Goal: Information Seeking & Learning: Learn about a topic

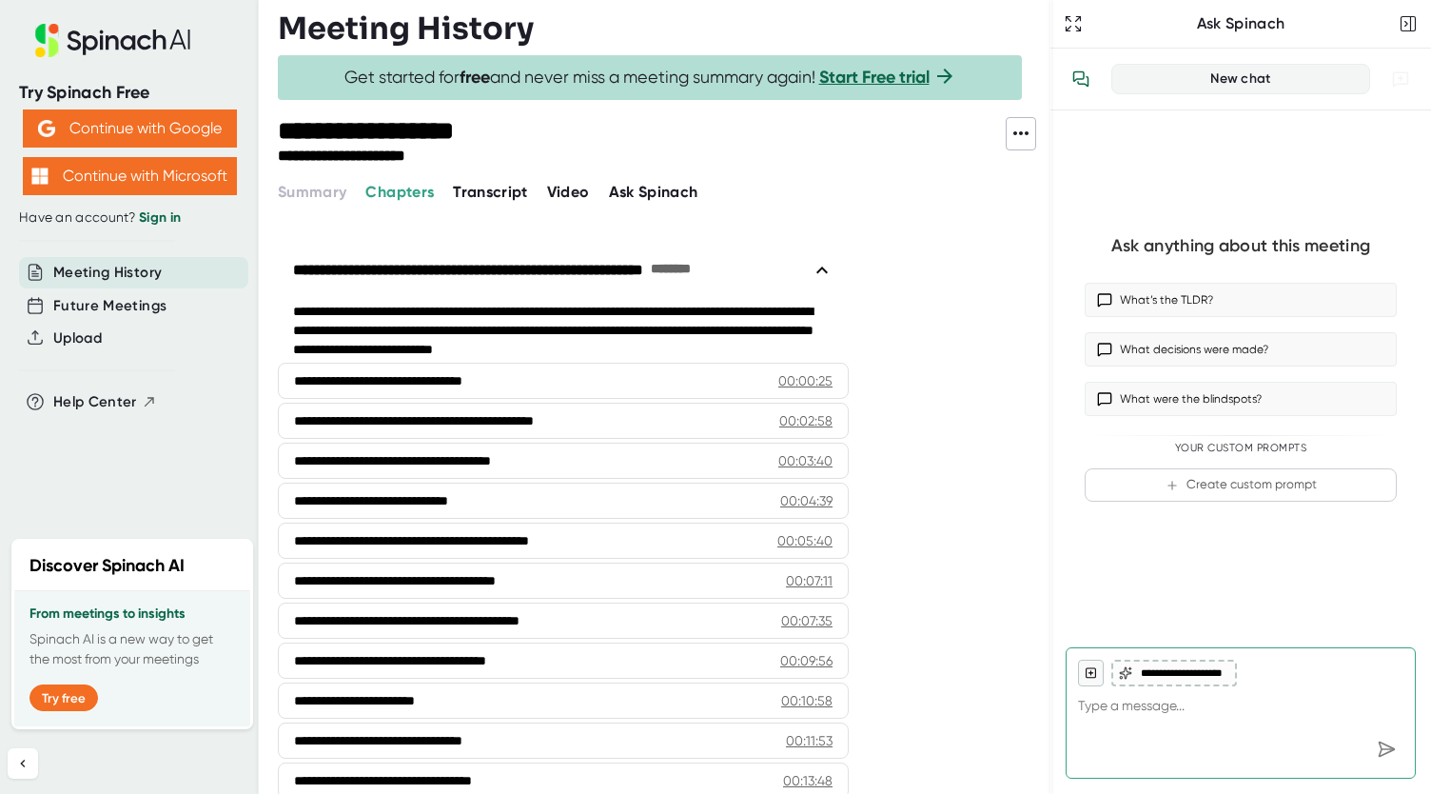
click at [495, 198] on span "Transcript" at bounding box center [490, 192] width 75 height 18
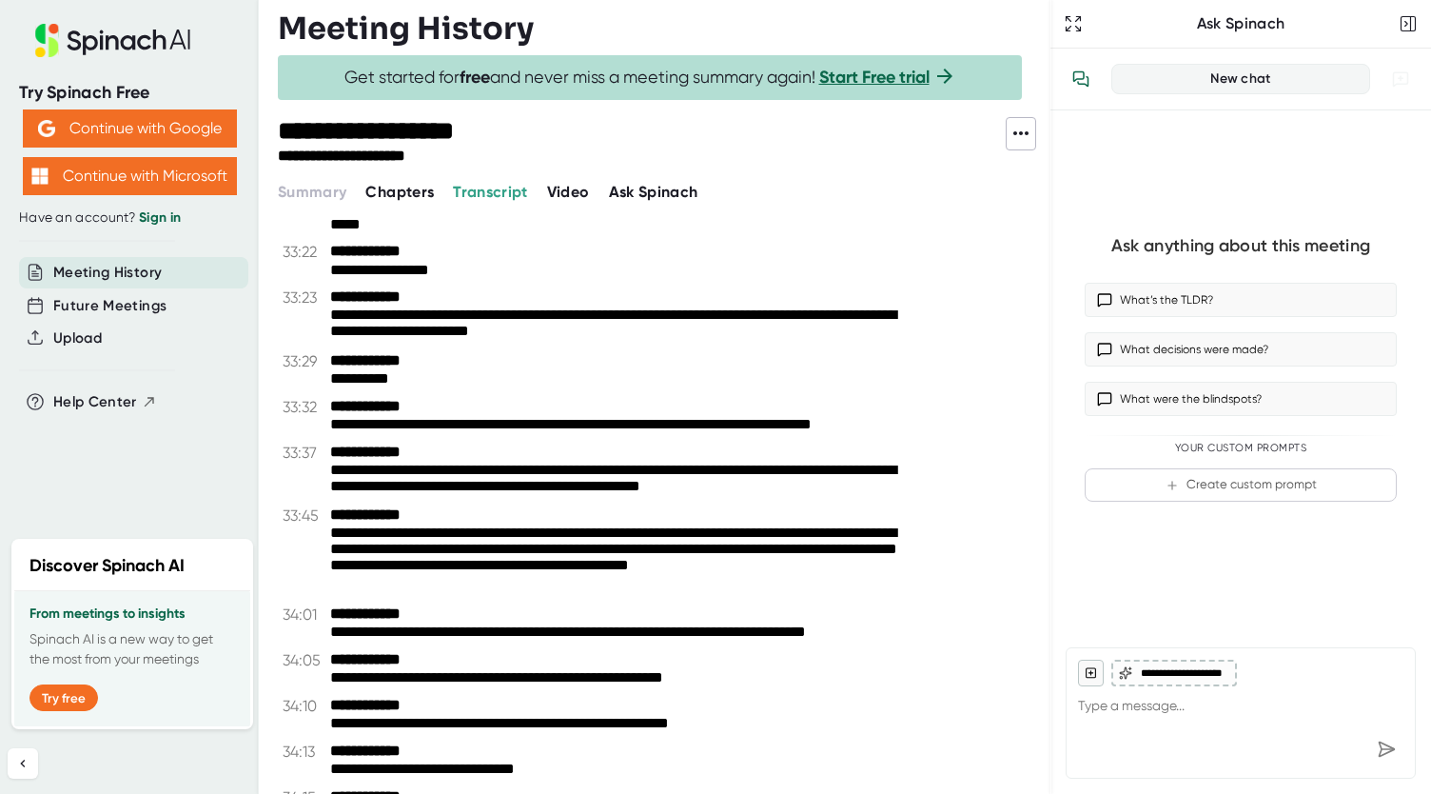
scroll to position [1818, 0]
